Goal: Information Seeking & Learning: Learn about a topic

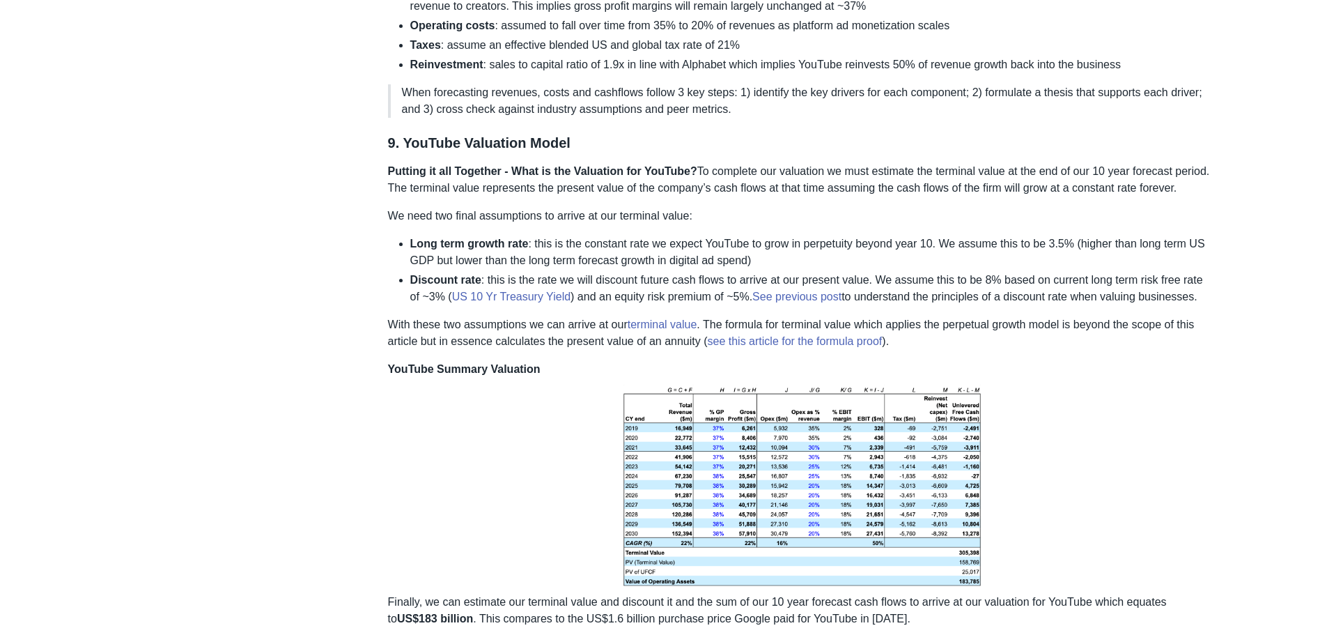
scroll to position [5226, 0]
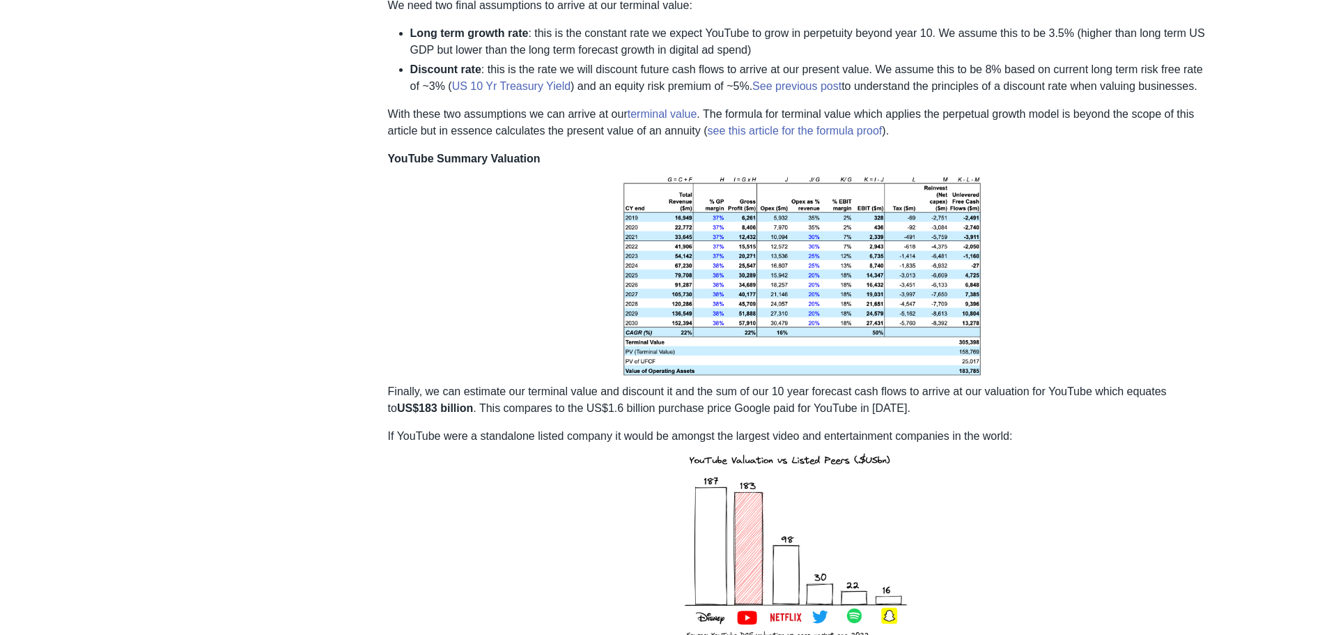
click at [1076, 286] on p "YouTube Summary Valuation Finally, we can estimate our terminal value and disco…" at bounding box center [802, 284] width 828 height 266
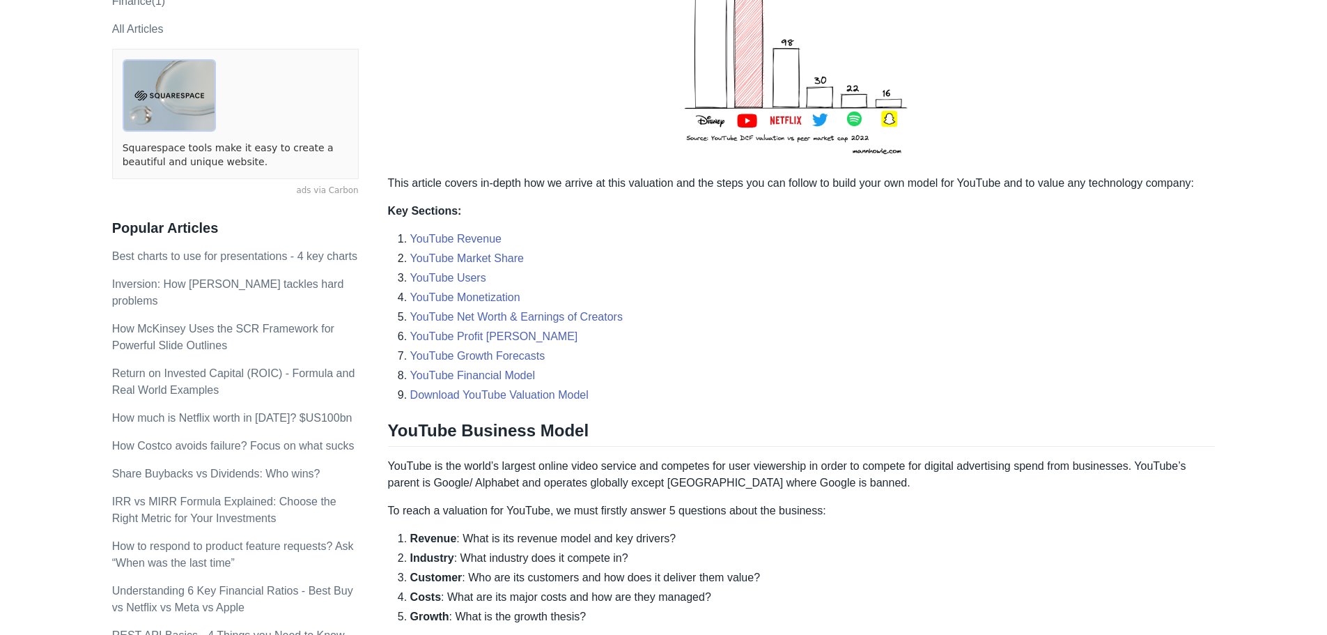
scroll to position [488, 0]
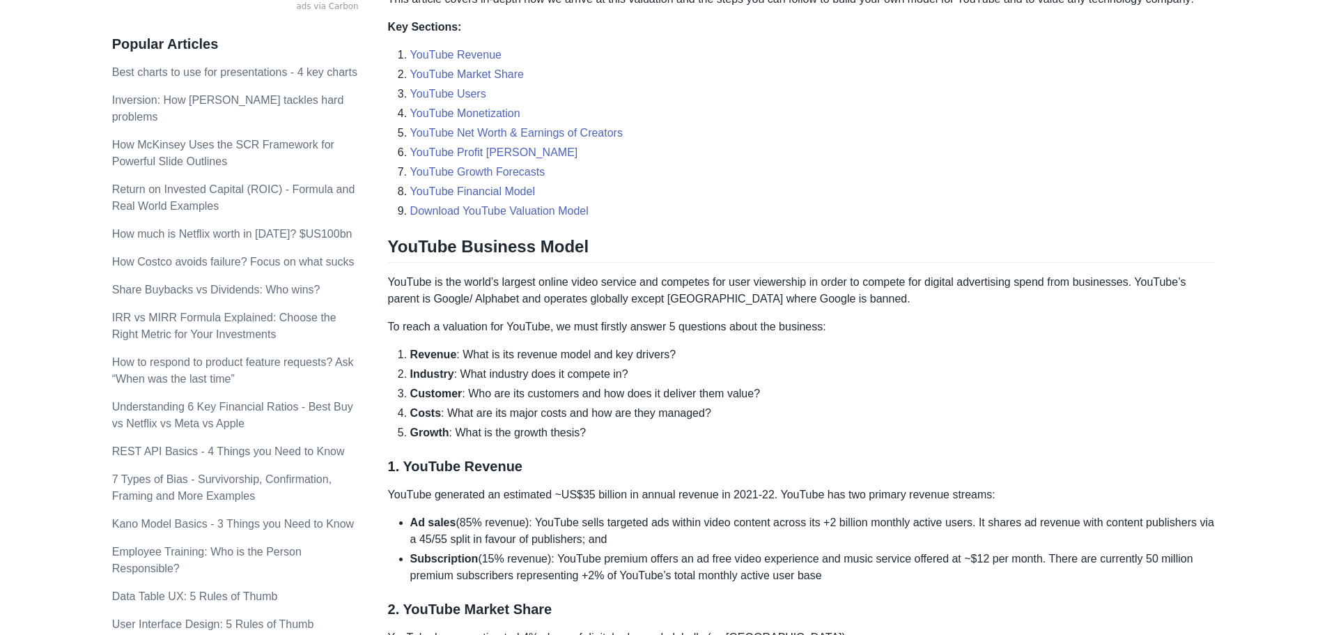
click at [1000, 327] on p "To reach a valuation for YouTube, we must firstly answer 5 questions about the …" at bounding box center [802, 326] width 828 height 17
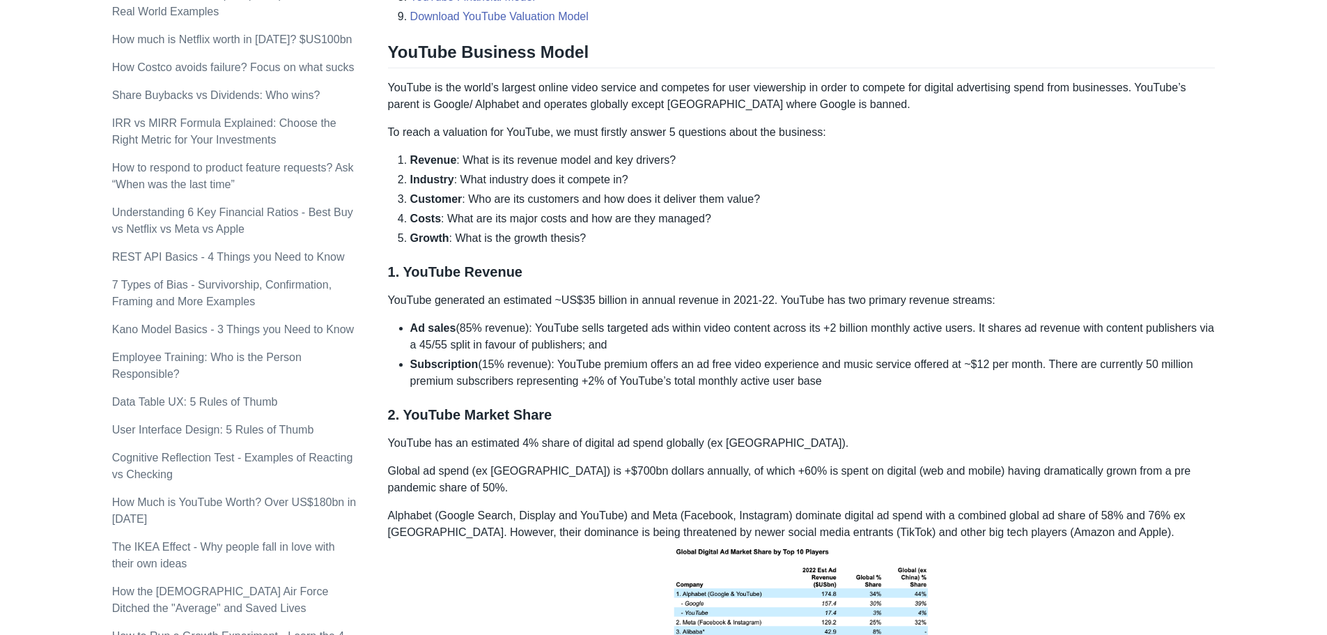
scroll to position [906, 0]
